Goal: Contribute content

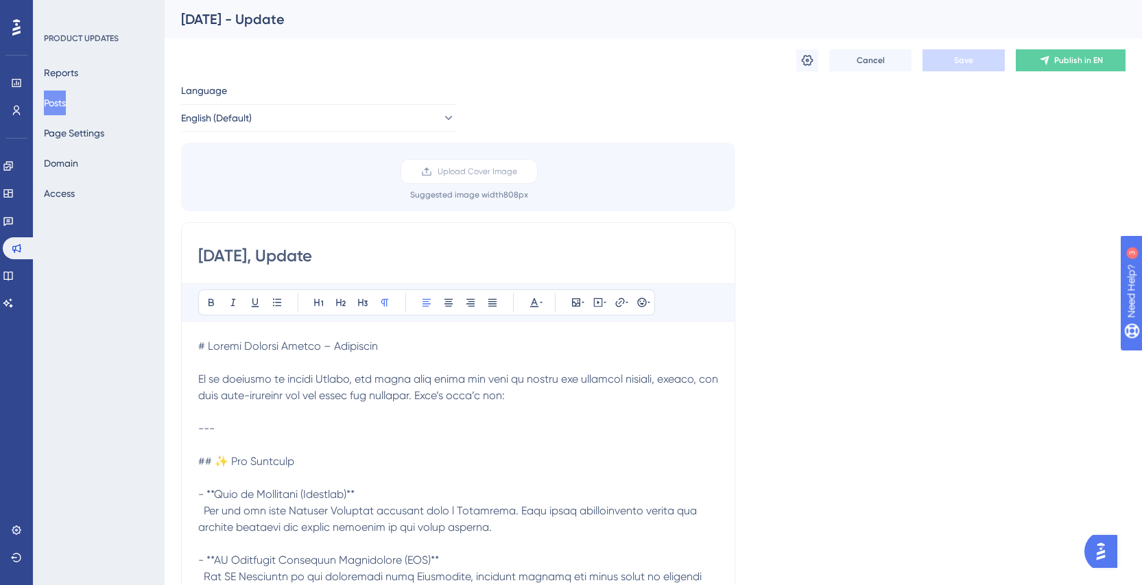
click at [64, 101] on button "Posts" at bounding box center [55, 103] width 22 height 25
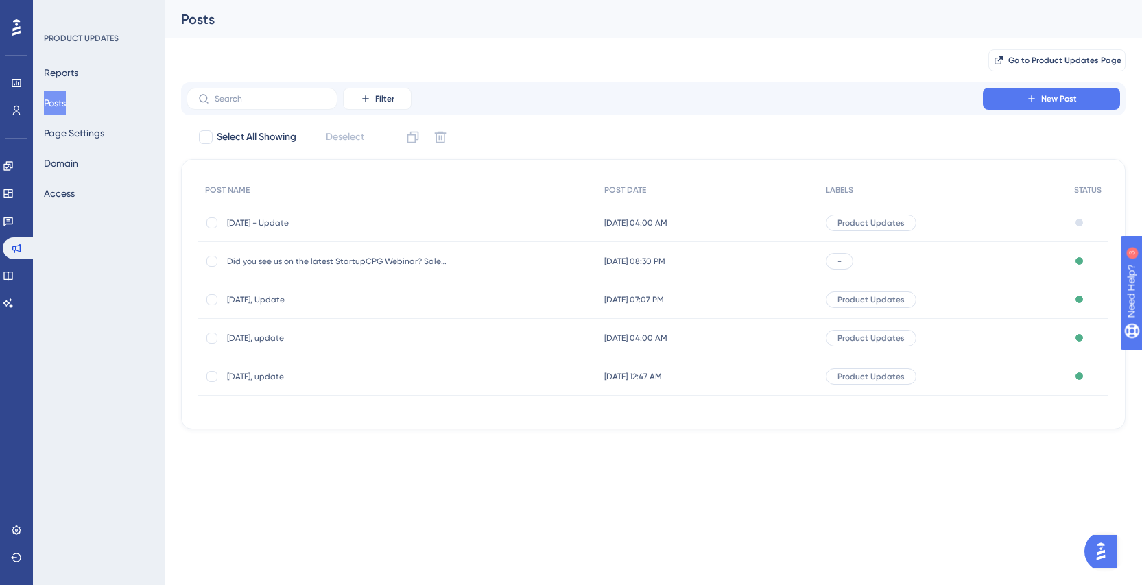
click at [265, 300] on span "[DATE], Update" at bounding box center [336, 299] width 219 height 11
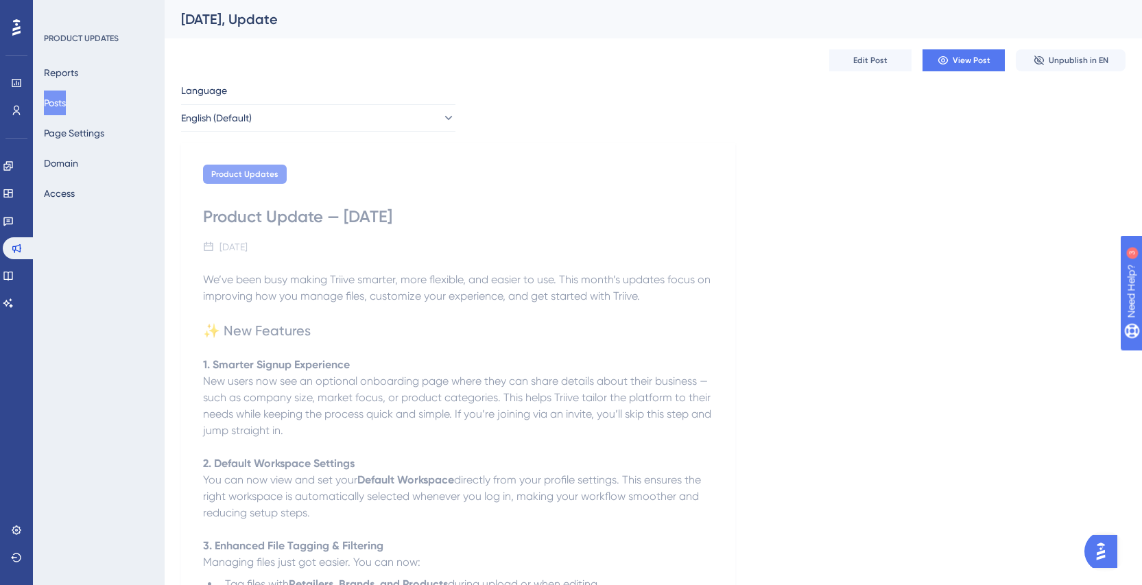
drag, startPoint x: 445, startPoint y: 217, endPoint x: 197, endPoint y: 215, distance: 247.5
click at [197, 214] on div "Product Updates Product Update — [DATE] [DATE] We’ve been busy making Triive sm…" at bounding box center [458, 551] width 554 height 817
copy div "Product Update — [DATE]"
click at [59, 100] on button "Posts" at bounding box center [55, 103] width 22 height 25
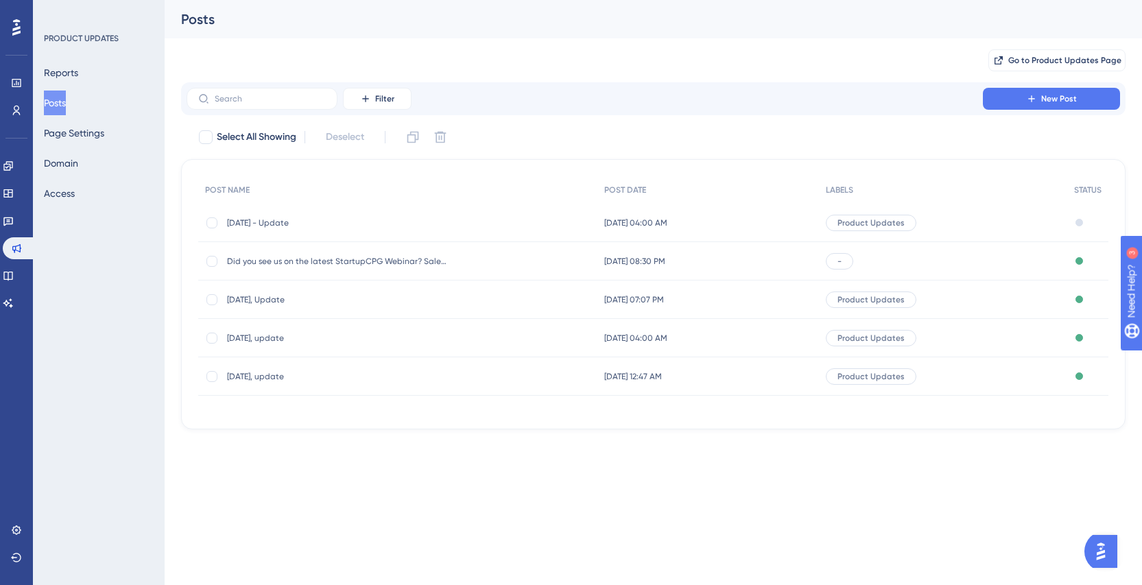
click at [278, 223] on span "[DATE] - Update" at bounding box center [336, 222] width 219 height 11
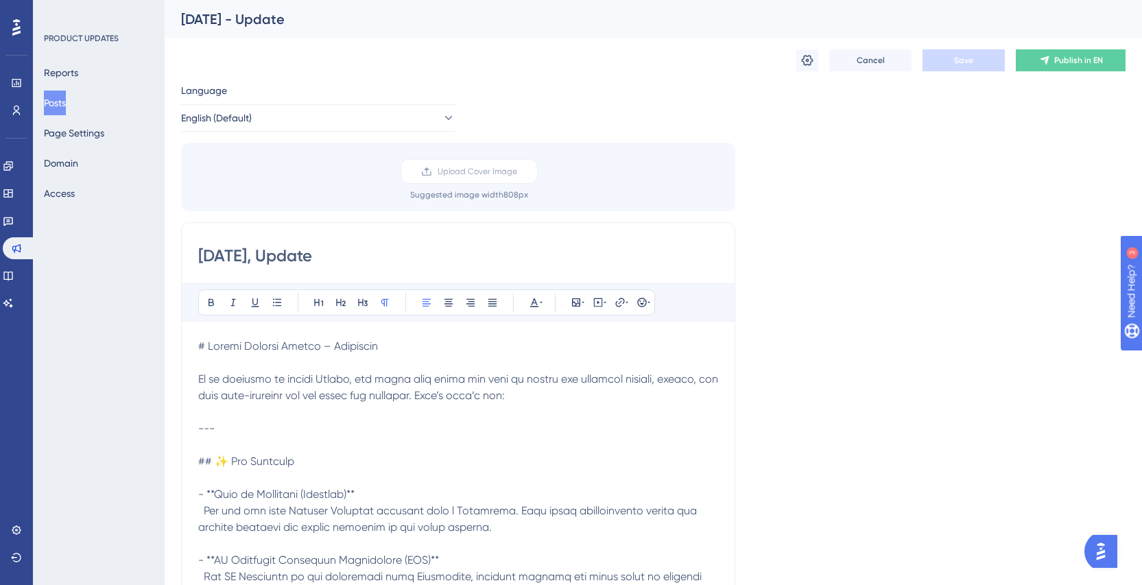
drag, startPoint x: 404, startPoint y: 254, endPoint x: 162, endPoint y: 253, distance: 241.3
paste input "Product Update — [DATE]"
click at [374, 254] on input "Product Update — [DATE]" at bounding box center [458, 256] width 520 height 22
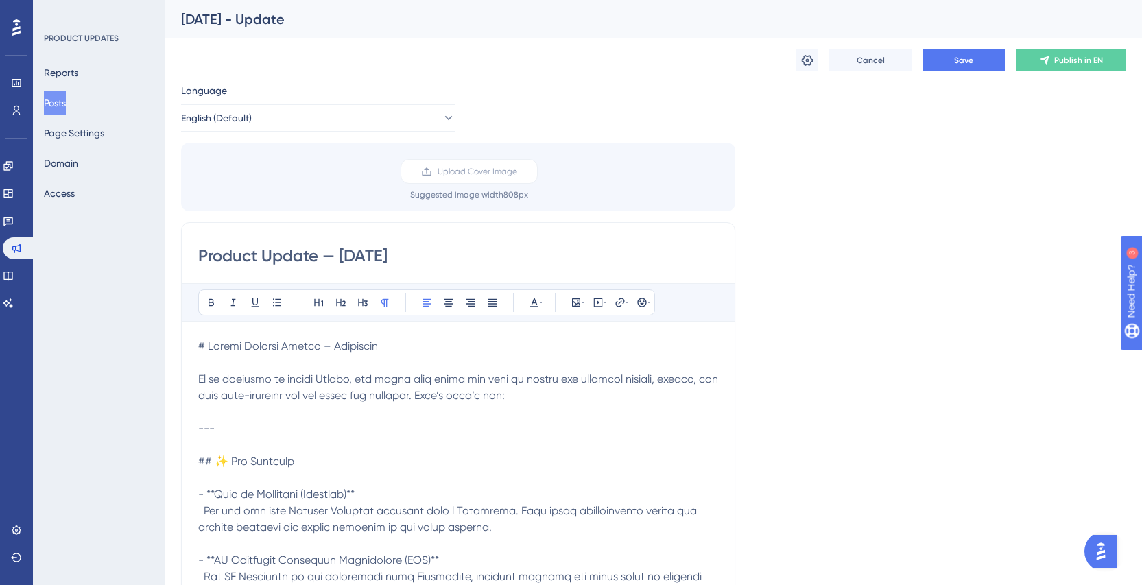
type input "Product Update — [DATE]"
drag, startPoint x: 195, startPoint y: 381, endPoint x: 193, endPoint y: 343, distance: 37.8
drag, startPoint x: 197, startPoint y: 378, endPoint x: 201, endPoint y: 335, distance: 43.3
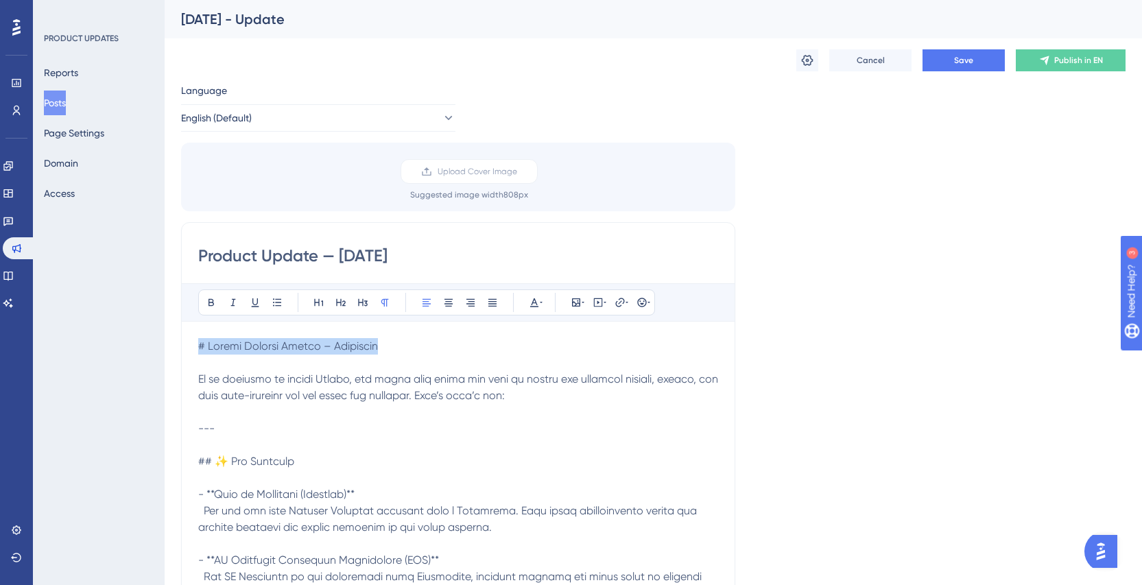
drag, startPoint x: 400, startPoint y: 346, endPoint x: 193, endPoint y: 343, distance: 206.4
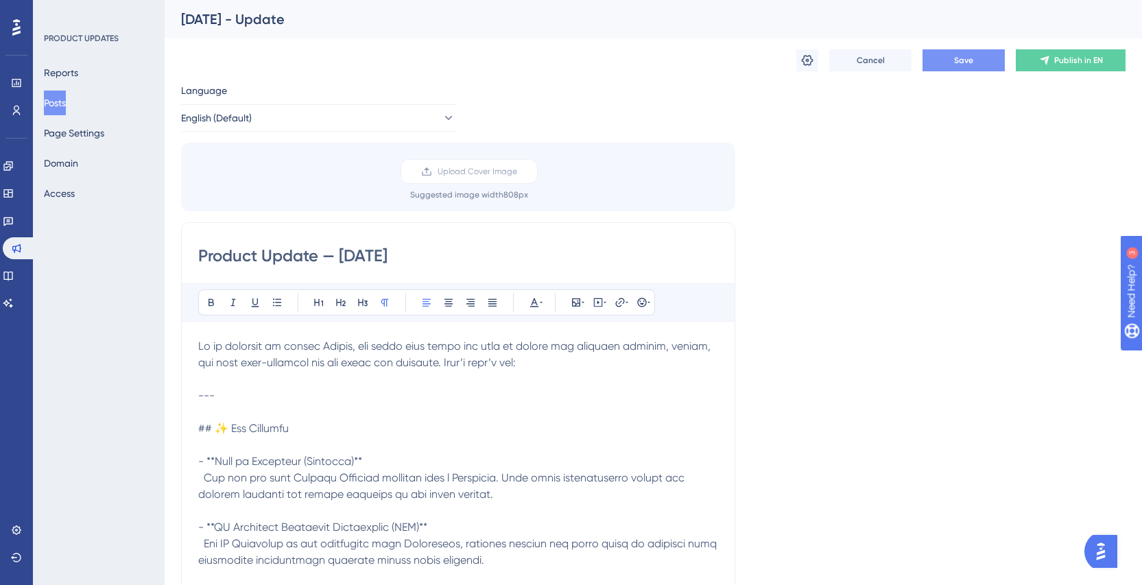
click at [970, 65] on span "Save" at bounding box center [963, 60] width 19 height 11
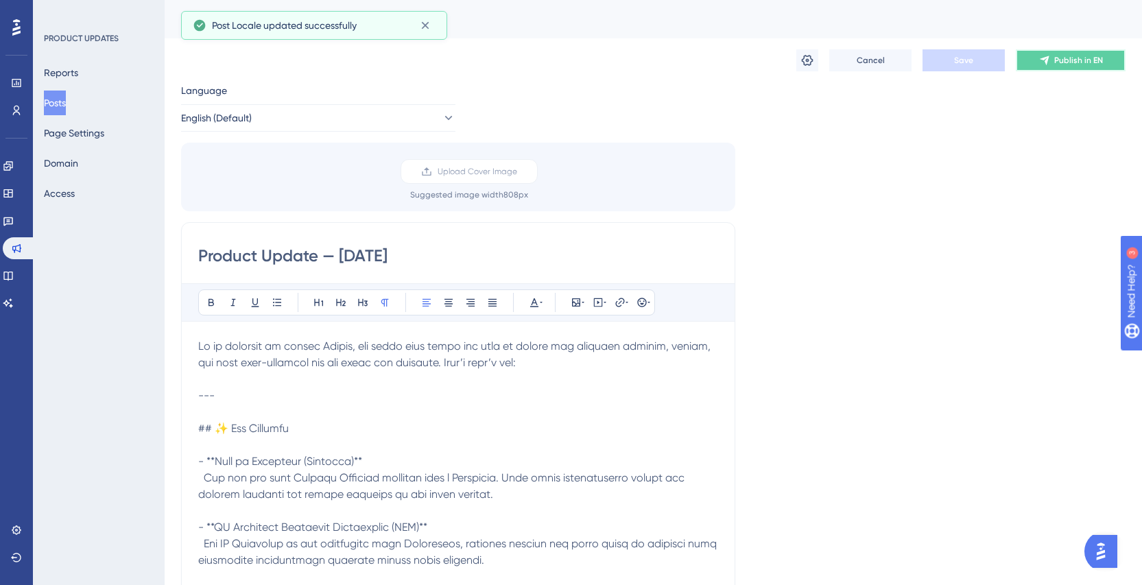
click at [1099, 67] on button "Publish in EN" at bounding box center [1070, 60] width 110 height 22
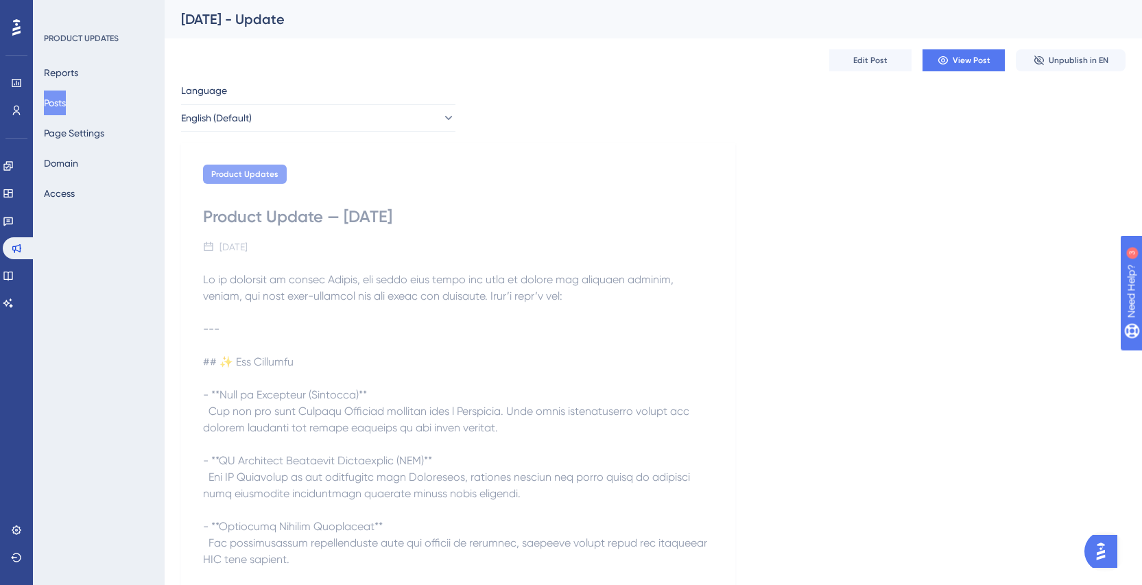
click at [54, 101] on button "Posts" at bounding box center [55, 103] width 22 height 25
